Goal: Task Accomplishment & Management: Use online tool/utility

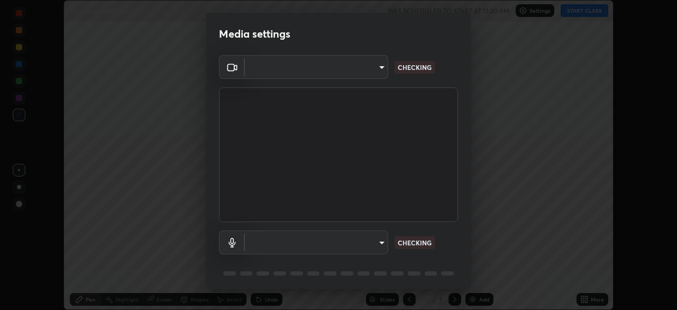
type input "50527fee232767433a6268031a92ed2c864fe79ca6b0d251abdcd02af7d04d94"
click at [299, 245] on body "Erase all Chemical equilibrium WAS SCHEDULED TO START AT 11:30 AM Settings STAR…" at bounding box center [338, 155] width 677 height 310
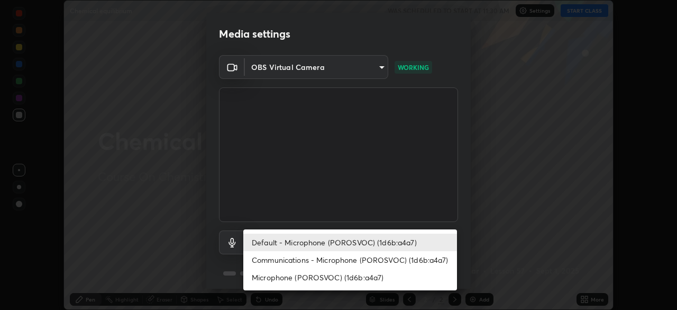
click at [297, 259] on li "Communications - Microphone (POROSVOC) (1d6b:a4a7)" at bounding box center [350, 259] width 214 height 17
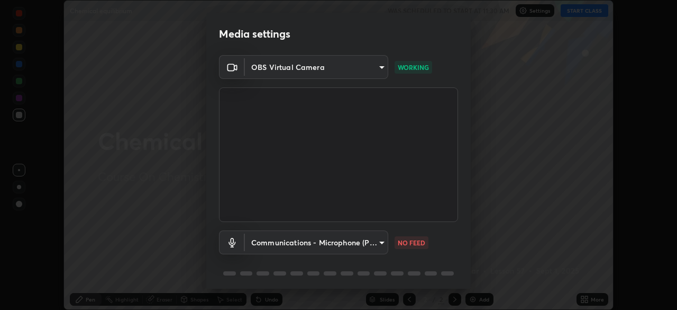
type input "communications"
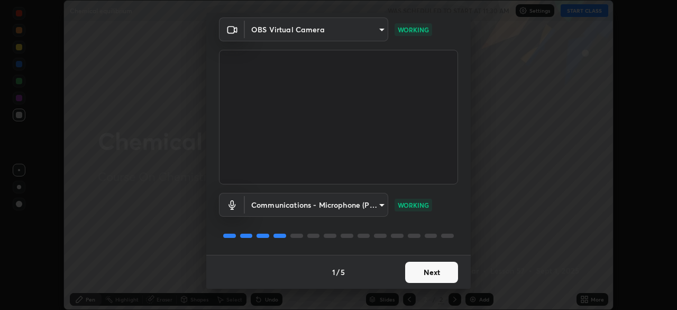
click at [447, 266] on button "Next" at bounding box center [431, 271] width 53 height 21
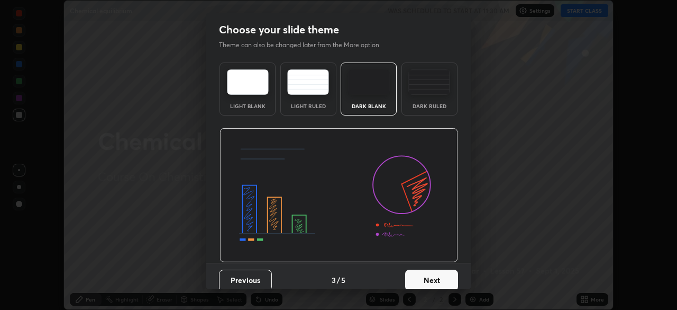
click at [450, 270] on button "Next" at bounding box center [431, 279] width 53 height 21
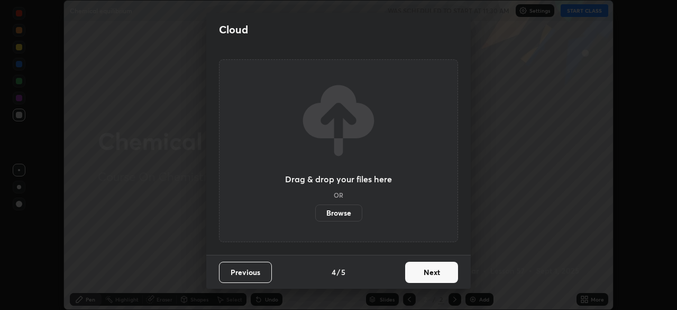
click at [451, 270] on button "Next" at bounding box center [431, 271] width 53 height 21
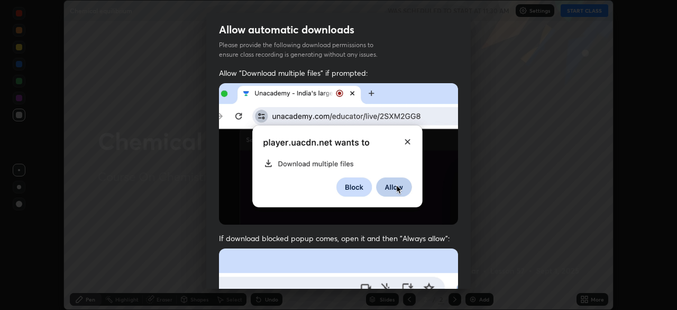
click at [438, 139] on div "Allow "Download multiple files" if prompted:" at bounding box center [338, 146] width 239 height 157
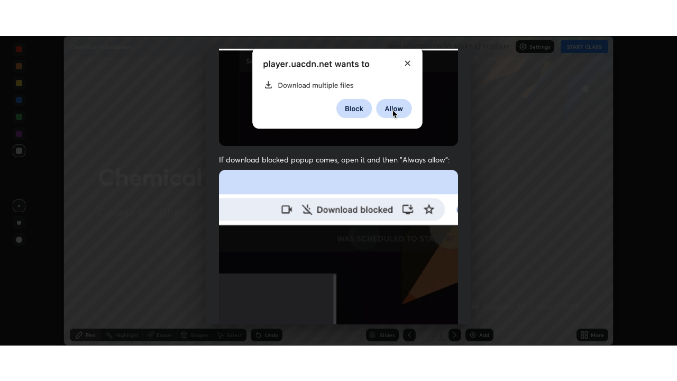
scroll to position [253, 0]
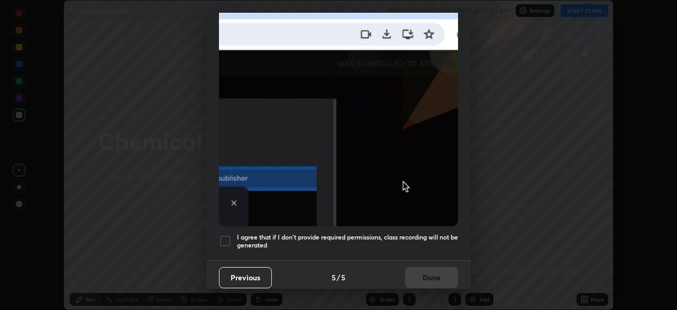
click at [230, 234] on div at bounding box center [225, 240] width 13 height 13
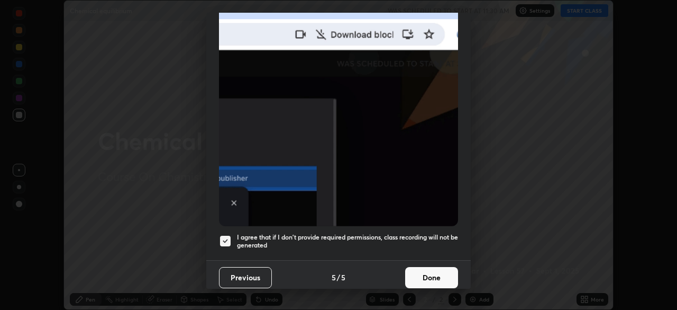
click at [426, 269] on button "Done" at bounding box center [431, 277] width 53 height 21
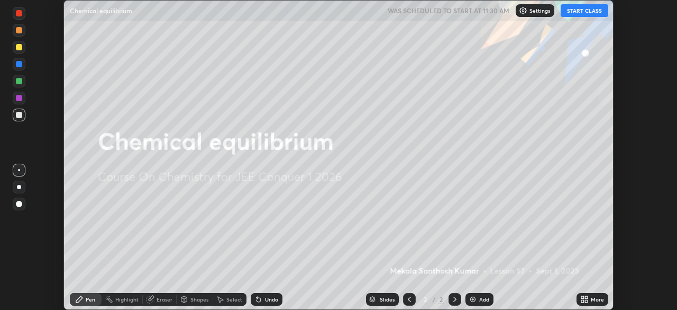
click at [596, 13] on button "START CLASS" at bounding box center [585, 10] width 48 height 13
click at [594, 296] on div "More" at bounding box center [597, 298] width 13 height 5
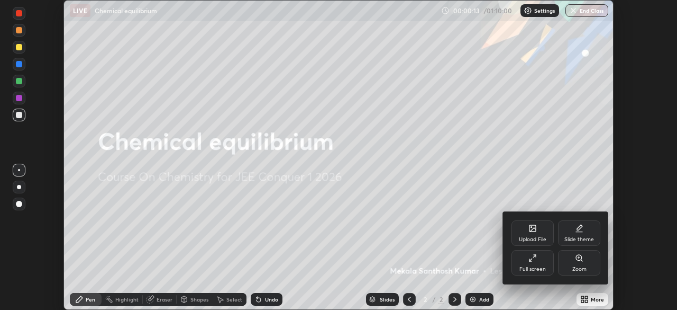
click at [529, 258] on icon at bounding box center [533, 257] width 8 height 8
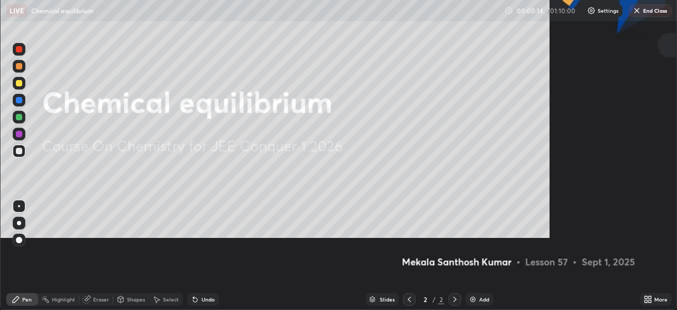
scroll to position [381, 677]
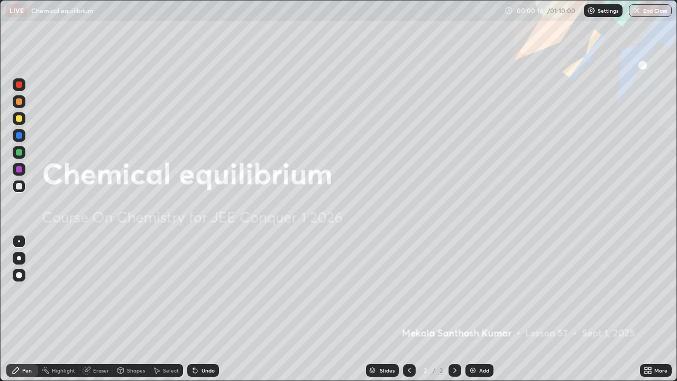
click at [479, 309] on div "Add" at bounding box center [480, 370] width 28 height 13
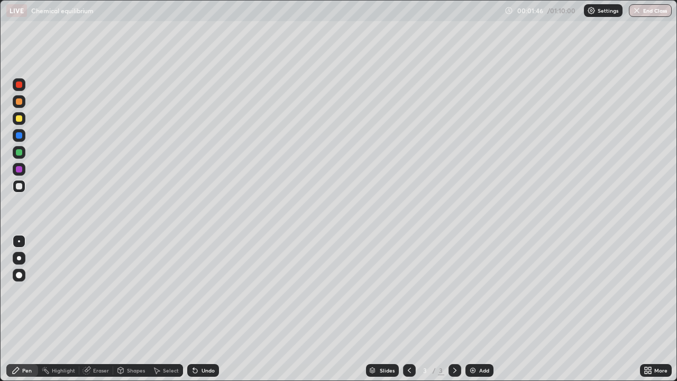
click at [103, 309] on div "Eraser" at bounding box center [101, 370] width 16 height 5
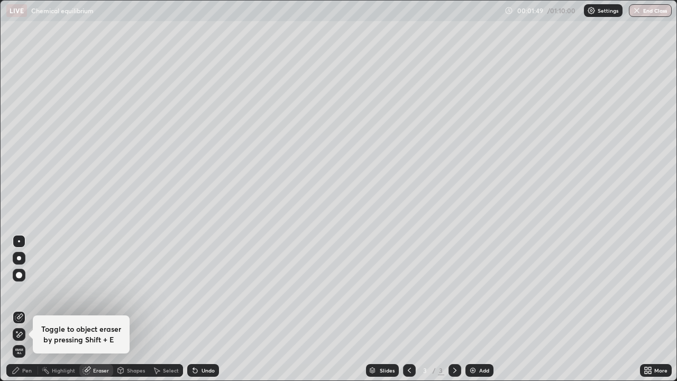
click at [24, 309] on div "Pen" at bounding box center [27, 370] width 10 height 5
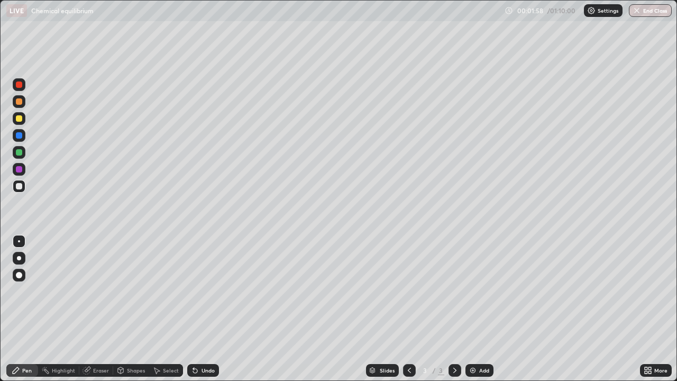
click at [646, 309] on icon at bounding box center [646, 368] width 3 height 3
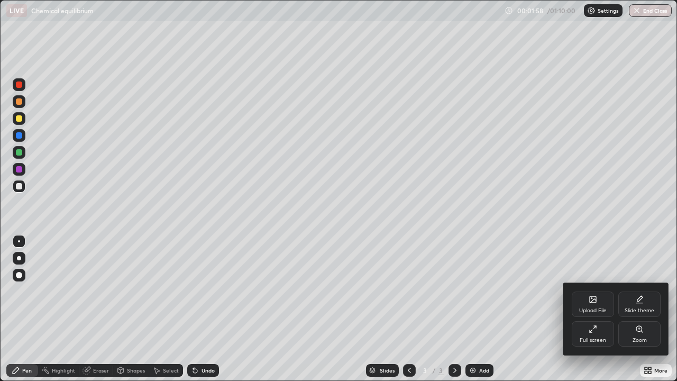
click at [593, 309] on div "Full screen" at bounding box center [593, 340] width 26 height 5
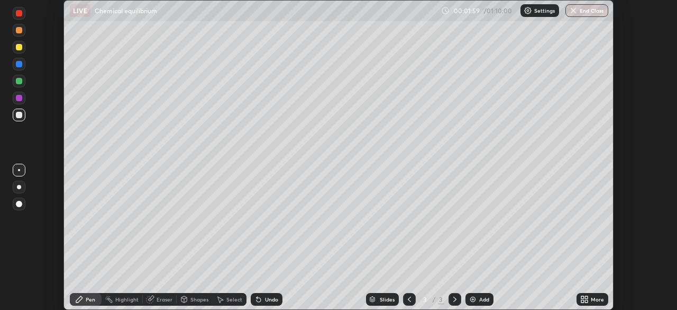
scroll to position [52611, 52243]
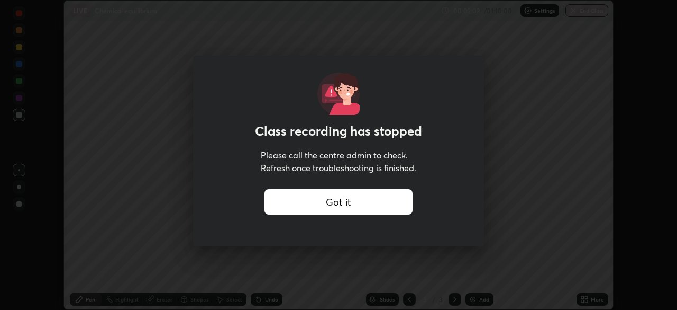
click at [310, 202] on div "Got it" at bounding box center [339, 201] width 148 height 25
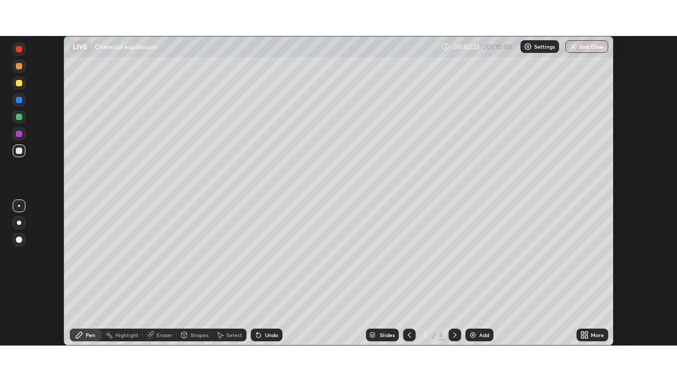
scroll to position [310, 677]
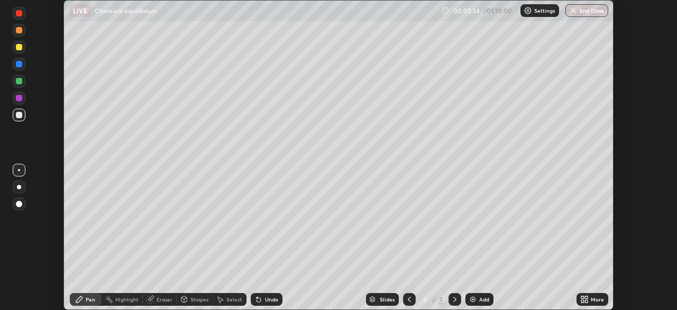
click at [586, 297] on icon at bounding box center [586, 297] width 3 height 3
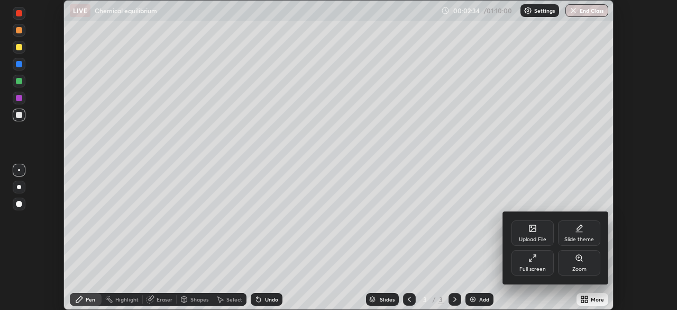
click at [537, 267] on div "Full screen" at bounding box center [533, 268] width 26 height 5
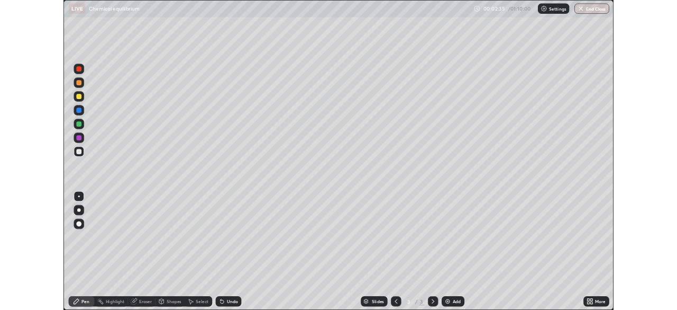
scroll to position [381, 677]
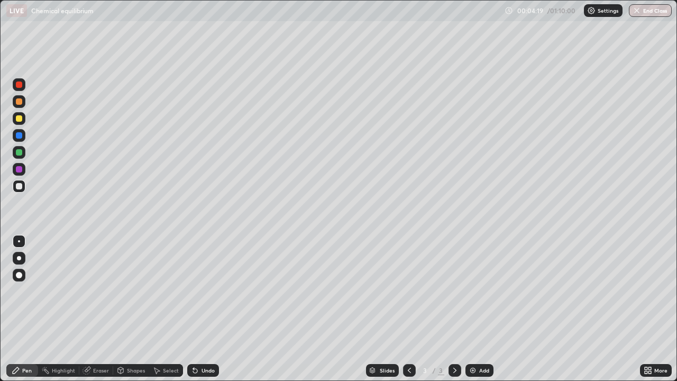
click at [651, 309] on icon at bounding box center [648, 370] width 8 height 8
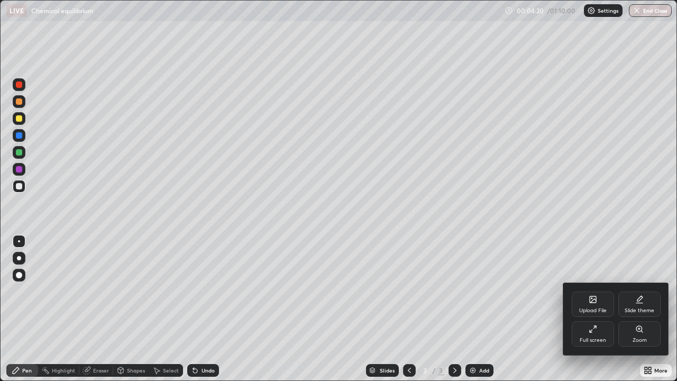
click at [594, 309] on div "Full screen" at bounding box center [593, 340] width 26 height 5
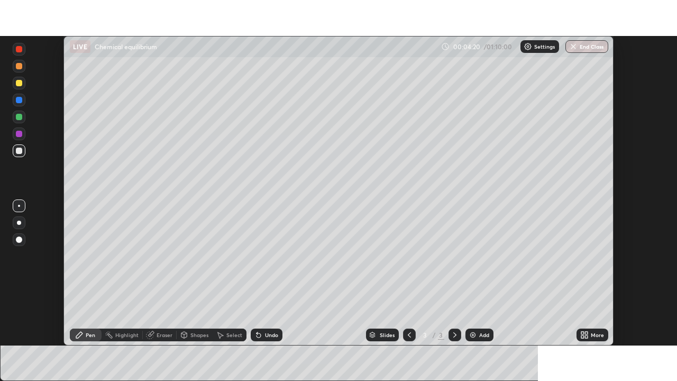
scroll to position [52611, 52243]
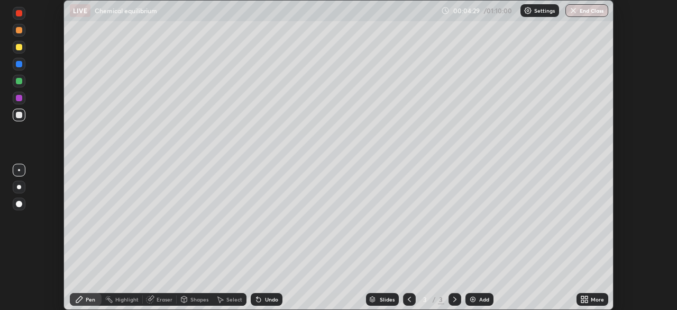
click at [583, 298] on icon at bounding box center [585, 299] width 8 height 8
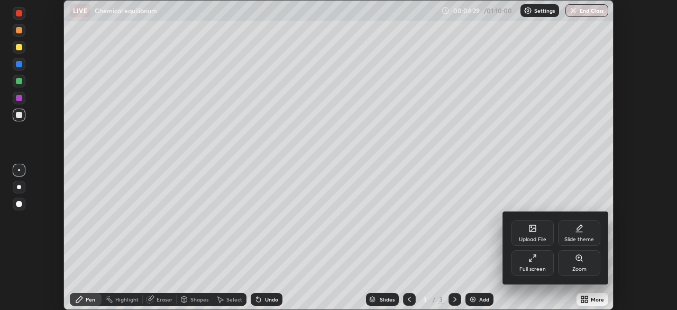
click at [524, 263] on div "Full screen" at bounding box center [533, 262] width 42 height 25
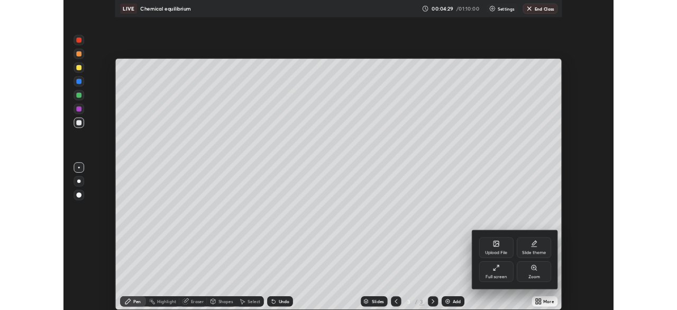
scroll to position [381, 677]
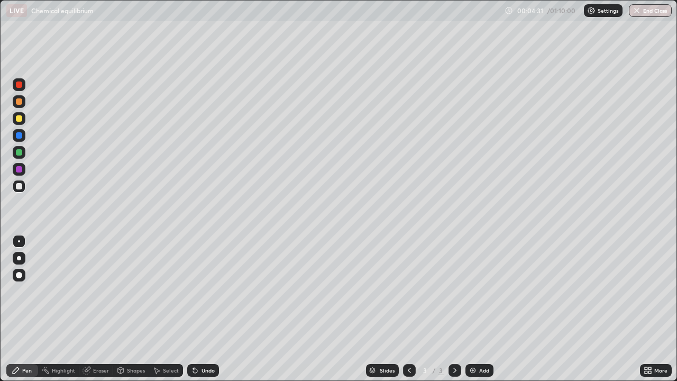
click at [96, 309] on div "Eraser" at bounding box center [101, 370] width 16 height 5
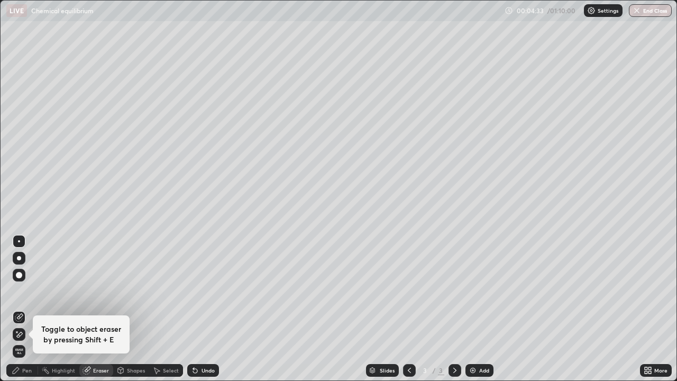
click at [30, 309] on div "Pen" at bounding box center [27, 370] width 10 height 5
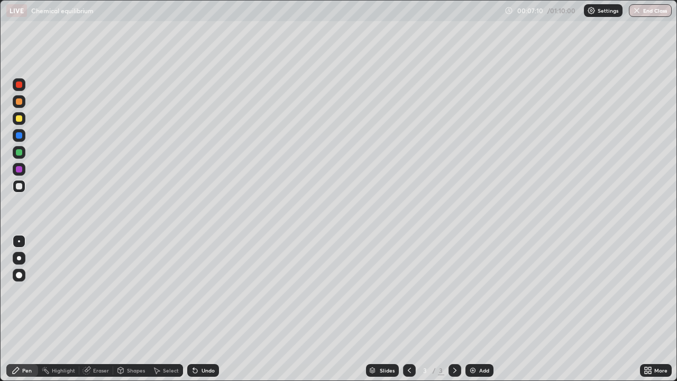
click at [18, 169] on div at bounding box center [19, 169] width 6 height 6
click at [19, 154] on div at bounding box center [19, 152] width 6 height 6
click at [194, 309] on icon at bounding box center [195, 371] width 4 height 4
click at [25, 135] on div at bounding box center [19, 135] width 13 height 13
click at [20, 116] on div at bounding box center [19, 118] width 6 height 6
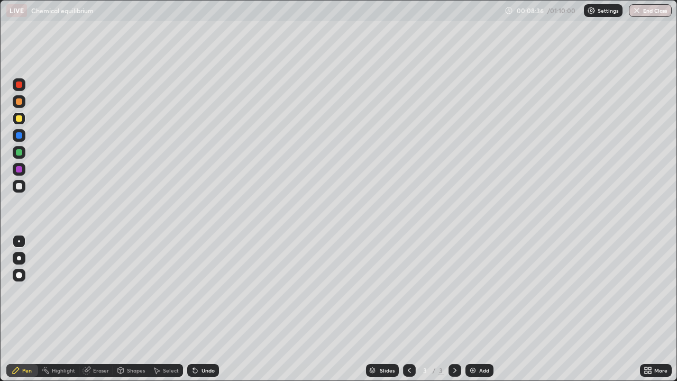
click at [17, 168] on div at bounding box center [19, 169] width 6 height 6
click at [21, 188] on div at bounding box center [19, 186] width 6 height 6
click at [29, 309] on div "Pen" at bounding box center [27, 370] width 10 height 5
click at [20, 169] on div at bounding box center [19, 169] width 6 height 6
click at [21, 103] on div at bounding box center [19, 101] width 6 height 6
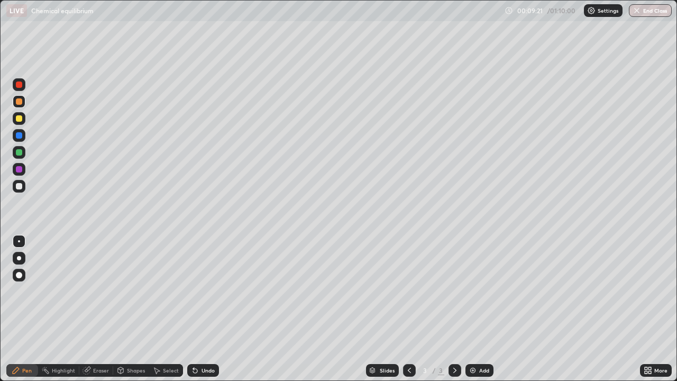
click at [18, 139] on div at bounding box center [19, 135] width 13 height 13
click at [469, 309] on img at bounding box center [473, 370] width 8 height 8
click at [16, 100] on div at bounding box center [19, 101] width 6 height 6
click at [476, 309] on img at bounding box center [473, 370] width 8 height 8
click at [198, 309] on div "Undo" at bounding box center [203, 370] width 32 height 13
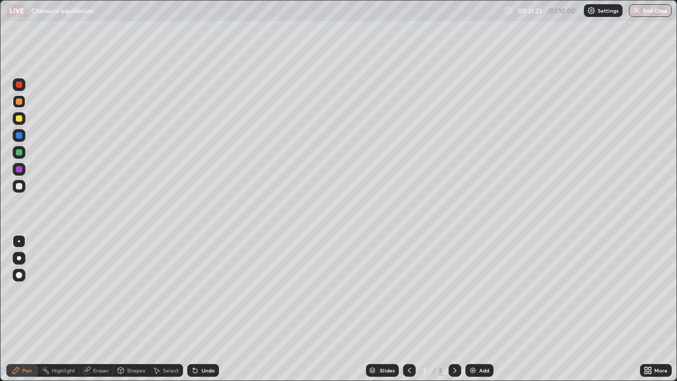
click at [193, 309] on icon at bounding box center [195, 371] width 4 height 4
click at [17, 186] on div at bounding box center [19, 186] width 6 height 6
click at [481, 309] on div "Add" at bounding box center [480, 370] width 28 height 13
click at [197, 309] on icon at bounding box center [195, 370] width 8 height 8
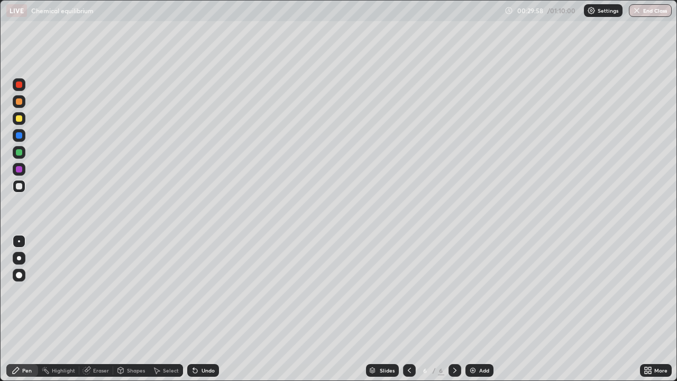
click at [195, 309] on icon at bounding box center [195, 371] width 4 height 4
click at [198, 309] on div "Undo" at bounding box center [203, 370] width 32 height 13
click at [199, 309] on div "Undo" at bounding box center [203, 370] width 32 height 13
click at [198, 309] on div "Undo" at bounding box center [203, 370] width 32 height 13
click at [199, 309] on div "Undo" at bounding box center [203, 370] width 32 height 13
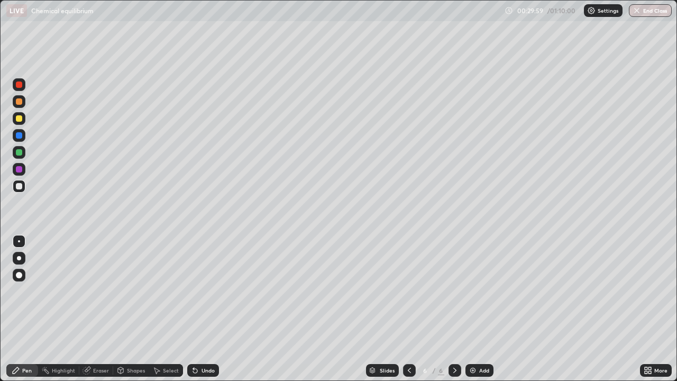
click at [200, 309] on div "Undo" at bounding box center [203, 370] width 32 height 13
click at [199, 309] on div "Undo" at bounding box center [203, 370] width 32 height 13
click at [472, 309] on img at bounding box center [473, 370] width 8 height 8
click at [103, 309] on div "Eraser" at bounding box center [101, 370] width 16 height 5
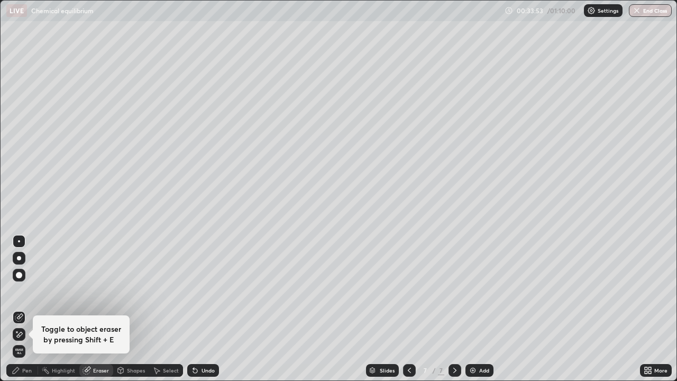
click at [25, 309] on div "Pen" at bounding box center [22, 370] width 32 height 13
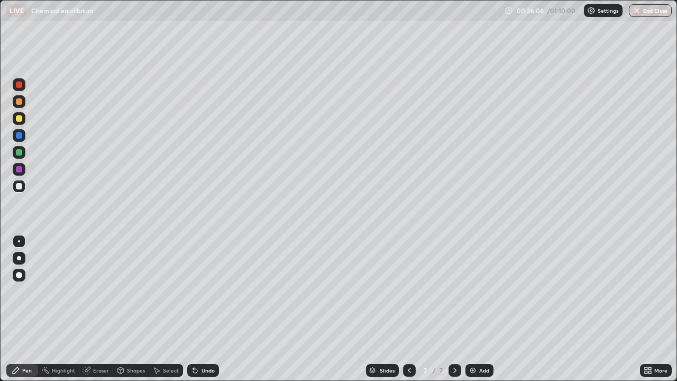
click at [16, 170] on div at bounding box center [19, 169] width 6 height 6
click at [484, 309] on div "Add" at bounding box center [484, 370] width 10 height 5
click at [22, 120] on div at bounding box center [19, 118] width 6 height 6
click at [476, 309] on div "Add" at bounding box center [480, 370] width 28 height 13
click at [478, 309] on div "Add" at bounding box center [480, 370] width 28 height 13
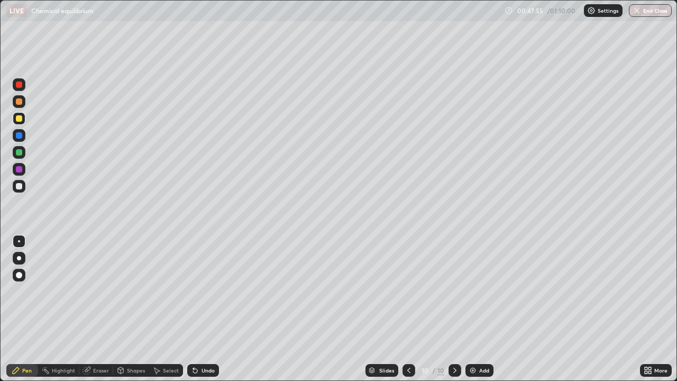
click at [410, 309] on div at bounding box center [409, 370] width 13 height 13
click at [94, 309] on div "Eraser" at bounding box center [101, 370] width 16 height 5
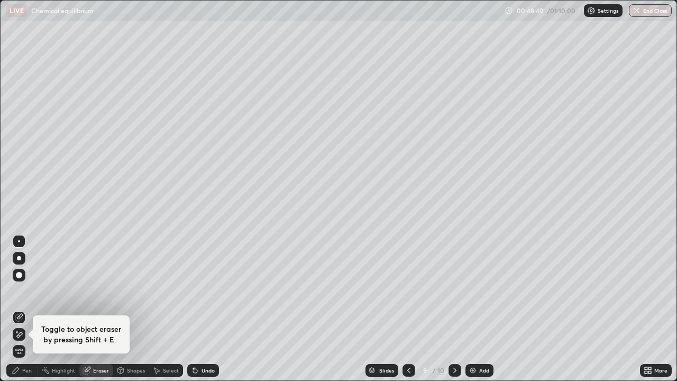
click at [30, 309] on div "Pen" at bounding box center [27, 370] width 10 height 5
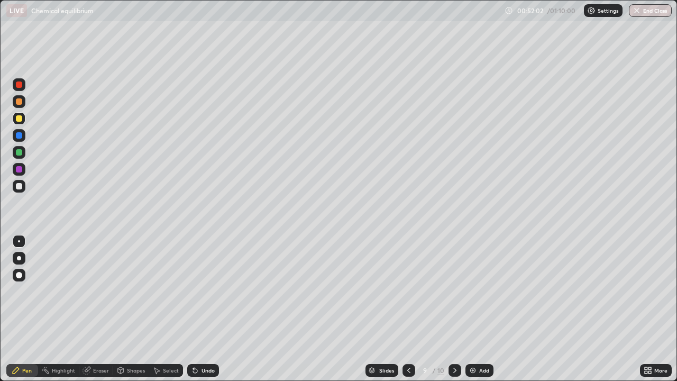
click at [203, 309] on div "Undo" at bounding box center [203, 370] width 32 height 13
click at [95, 309] on div "Eraser" at bounding box center [101, 370] width 16 height 5
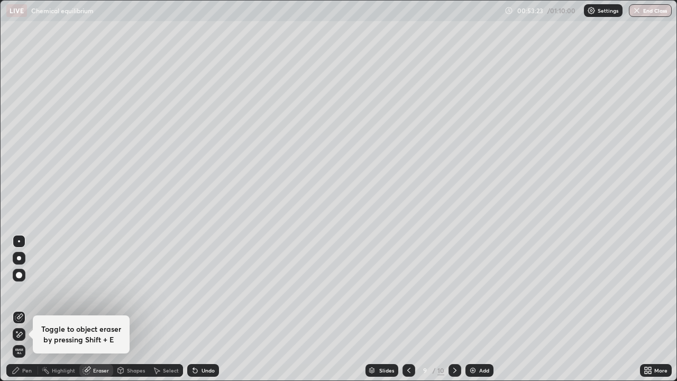
click at [26, 309] on div "Pen" at bounding box center [27, 370] width 10 height 5
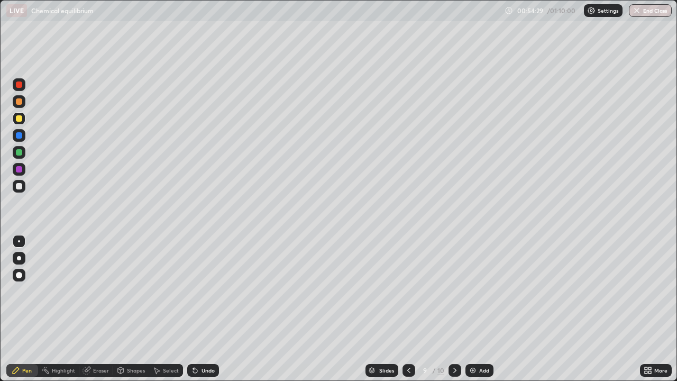
click at [202, 309] on div "Undo" at bounding box center [208, 370] width 13 height 5
click at [643, 309] on div "More" at bounding box center [656, 370] width 32 height 13
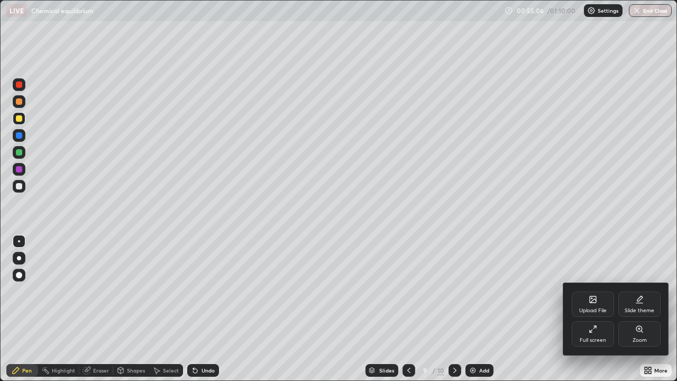
click at [651, 309] on div at bounding box center [338, 190] width 677 height 381
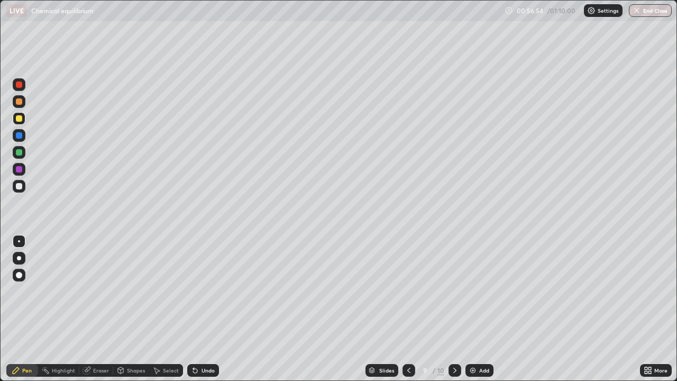
click at [474, 309] on img at bounding box center [473, 370] width 8 height 8
click at [20, 186] on div at bounding box center [19, 186] width 6 height 6
click at [194, 309] on icon at bounding box center [195, 371] width 4 height 4
click at [202, 309] on div "Undo" at bounding box center [208, 370] width 13 height 5
click at [51, 309] on div "Highlight" at bounding box center [58, 370] width 41 height 13
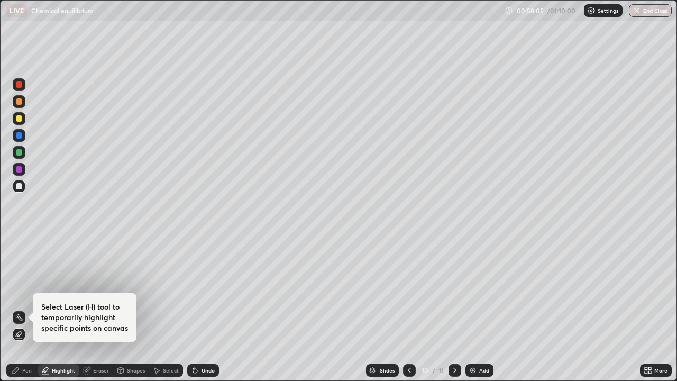
click at [23, 309] on div "Pen" at bounding box center [27, 370] width 10 height 5
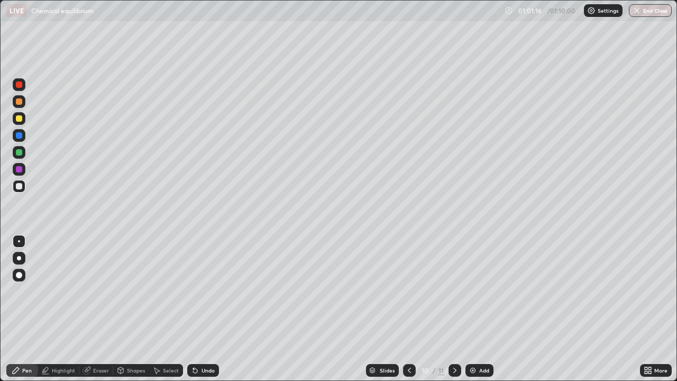
click at [196, 309] on icon at bounding box center [195, 370] width 8 height 8
click at [193, 309] on icon at bounding box center [193, 368] width 1 height 1
click at [471, 309] on img at bounding box center [473, 370] width 8 height 8
click at [21, 157] on div at bounding box center [19, 152] width 13 height 13
click at [650, 309] on icon at bounding box center [650, 368] width 3 height 3
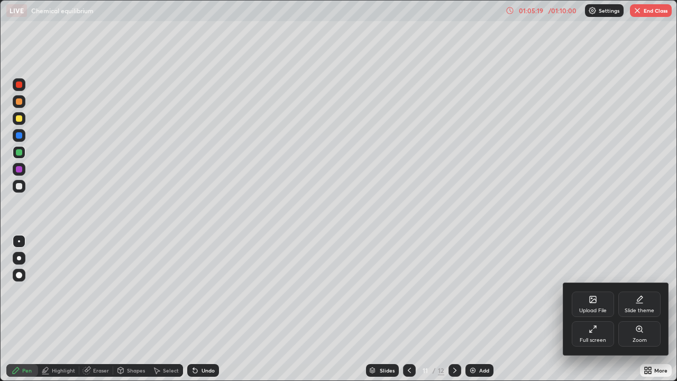
click at [595, 309] on icon at bounding box center [593, 329] width 8 height 8
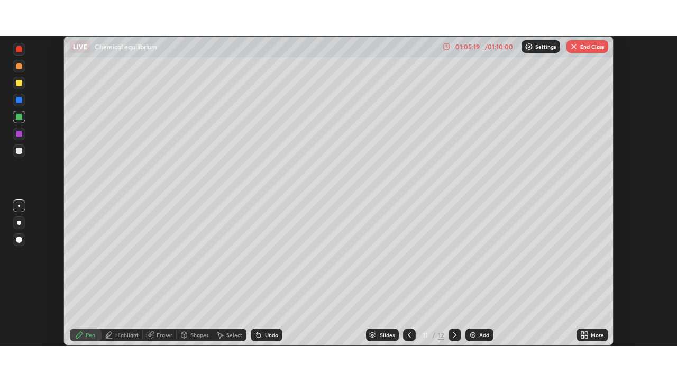
scroll to position [52611, 52243]
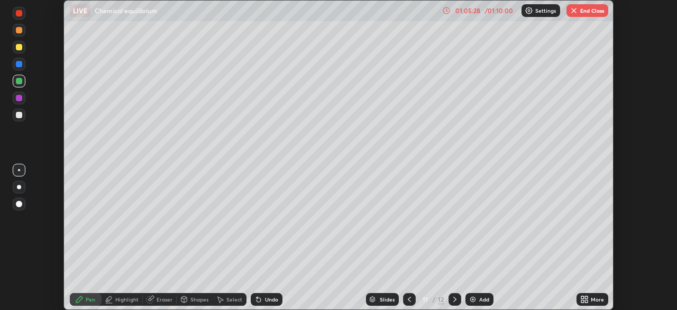
click at [586, 297] on icon at bounding box center [586, 297] width 3 height 3
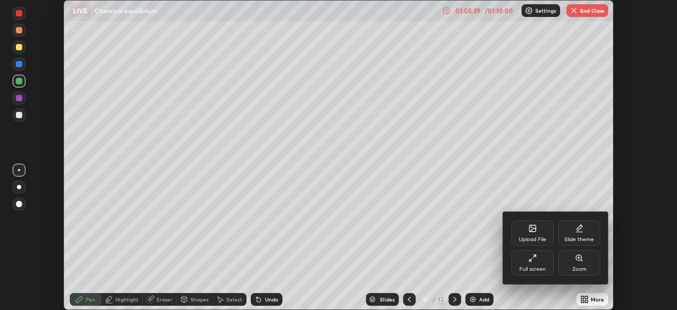
click at [537, 270] on div "Full screen" at bounding box center [533, 268] width 26 height 5
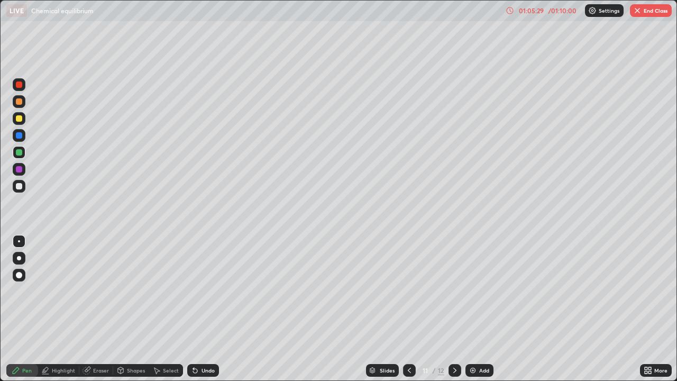
scroll to position [381, 677]
click at [657, 6] on button "End Class" at bounding box center [651, 10] width 42 height 13
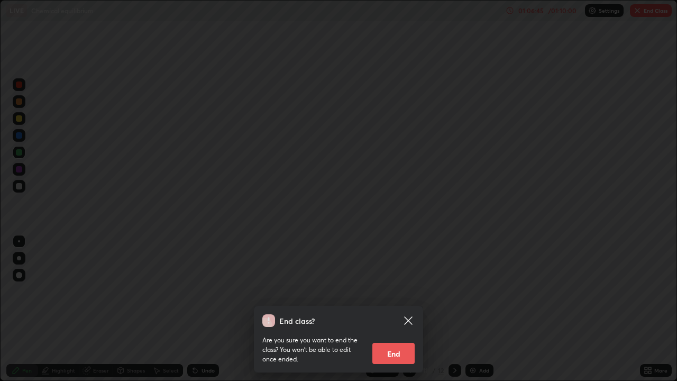
click at [405, 309] on button "End" at bounding box center [394, 353] width 42 height 21
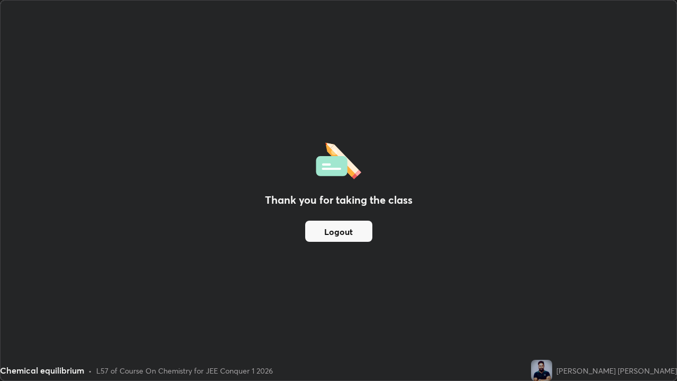
click at [362, 228] on button "Logout" at bounding box center [338, 231] width 67 height 21
